Goal: Information Seeking & Learning: Learn about a topic

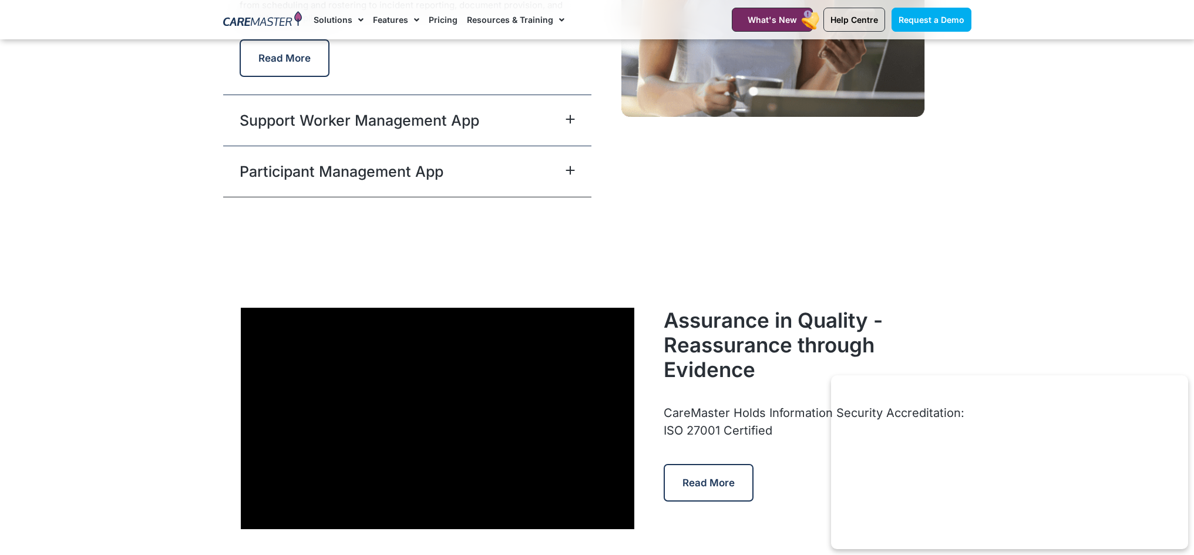
scroll to position [3114, 0]
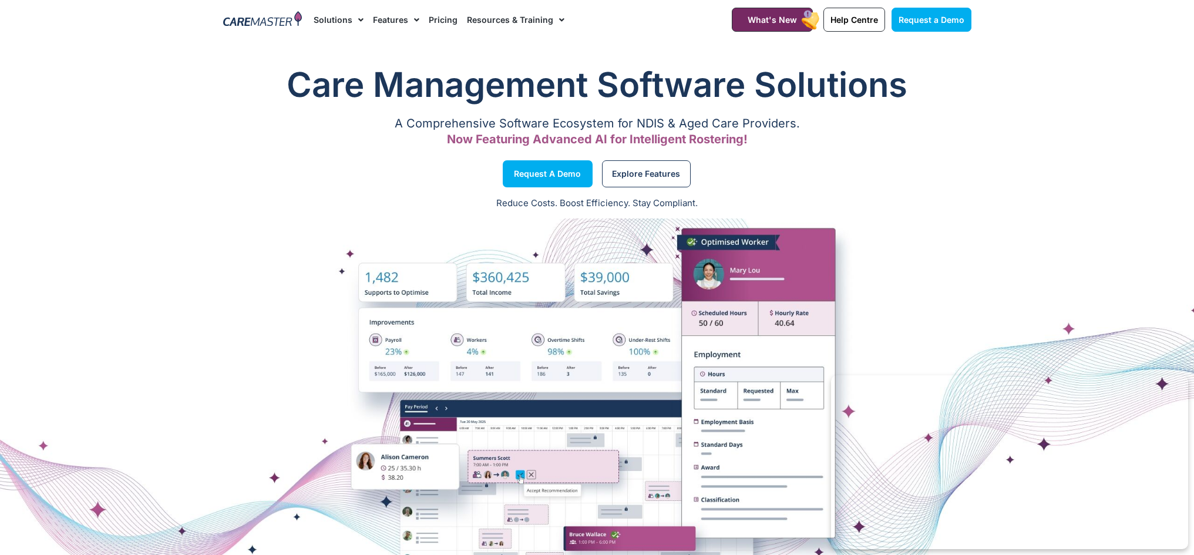
click at [433, 18] on link "Pricing" at bounding box center [443, 19] width 29 height 39
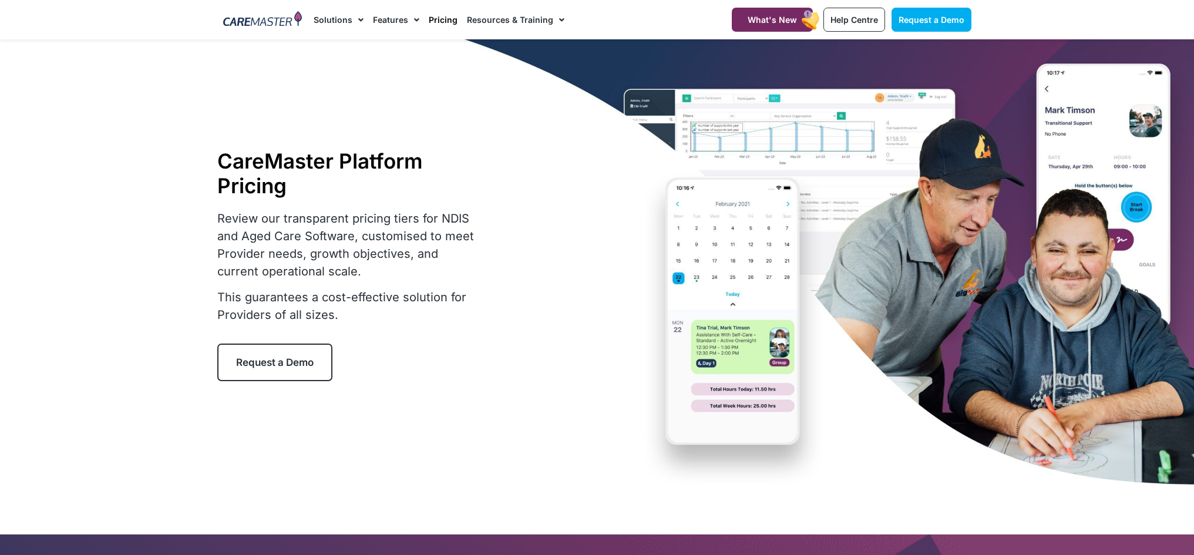
click at [134, 107] on div at bounding box center [597, 264] width 1194 height 451
